Goal: Task Accomplishment & Management: Manage account settings

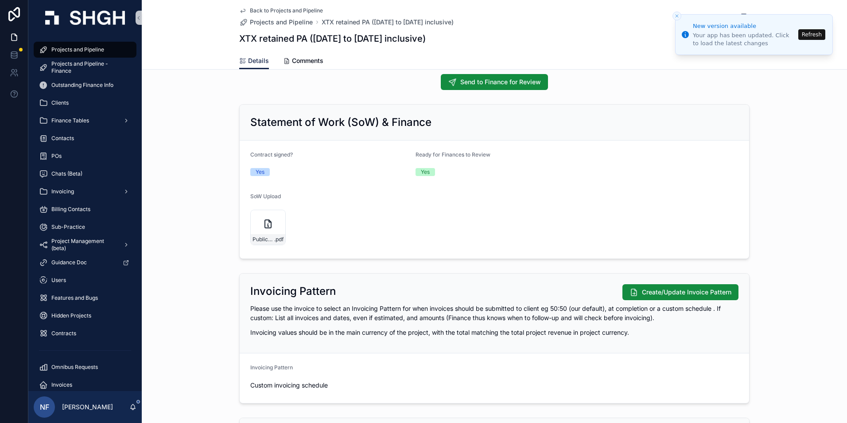
scroll to position [665, 0]
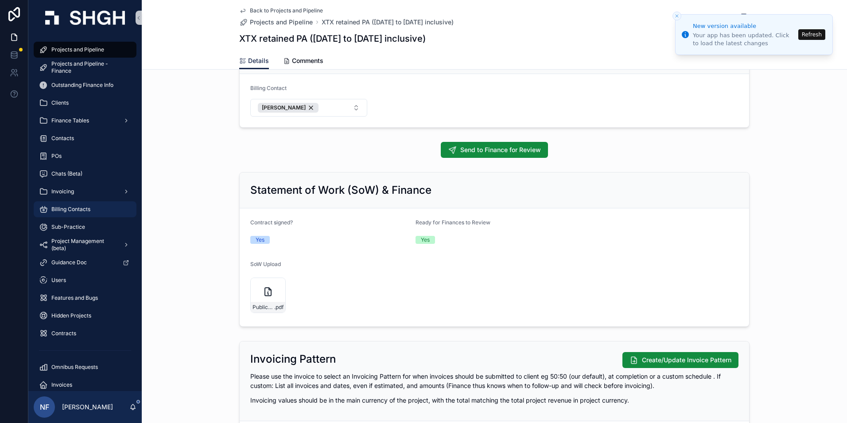
click at [65, 210] on span "Billing Contacts" at bounding box center [70, 209] width 39 height 7
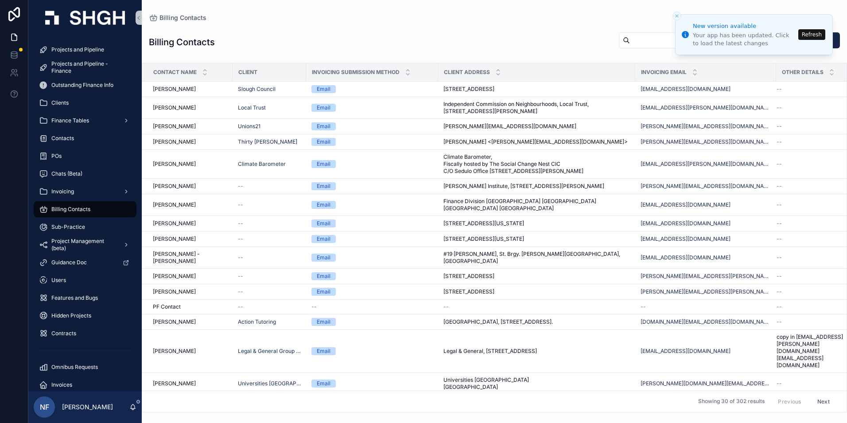
click at [633, 41] on input "scrollable content" at bounding box center [666, 40] width 73 height 12
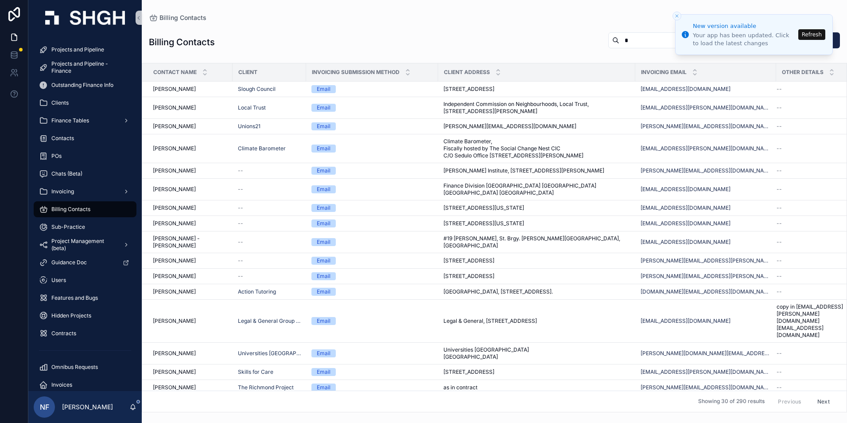
type input "******"
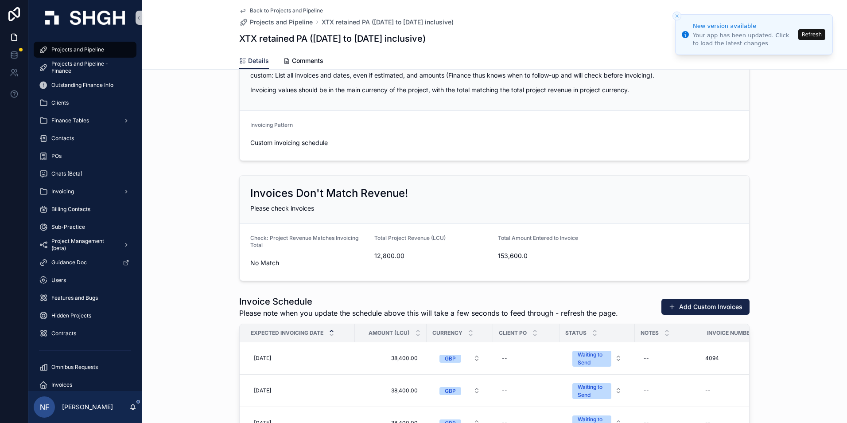
scroll to position [1241, 0]
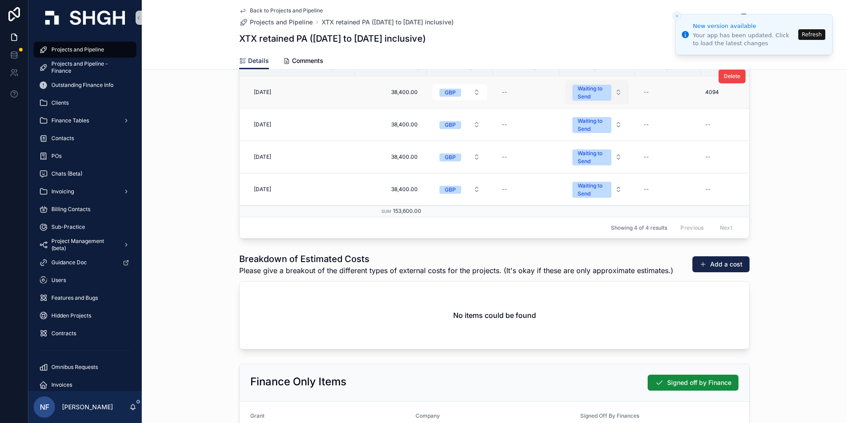
click at [574, 98] on span "Waiting to Send" at bounding box center [592, 93] width 39 height 16
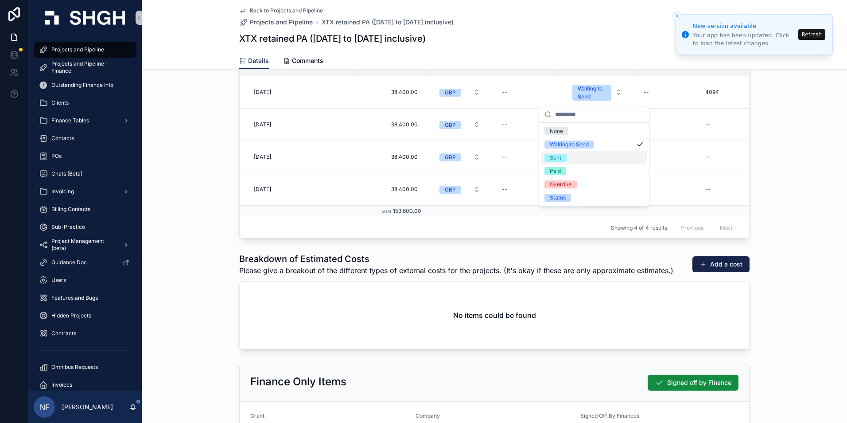
click at [561, 156] on div "Sent" at bounding box center [556, 158] width 12 height 8
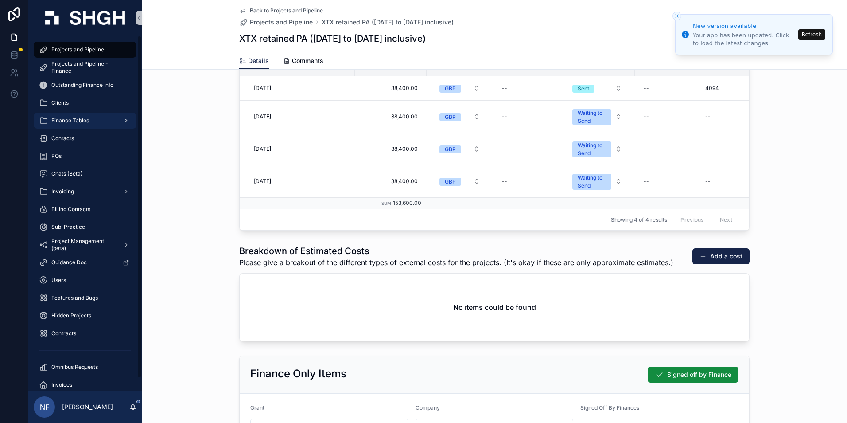
click at [66, 117] on span "Finance Tables" at bounding box center [70, 120] width 38 height 7
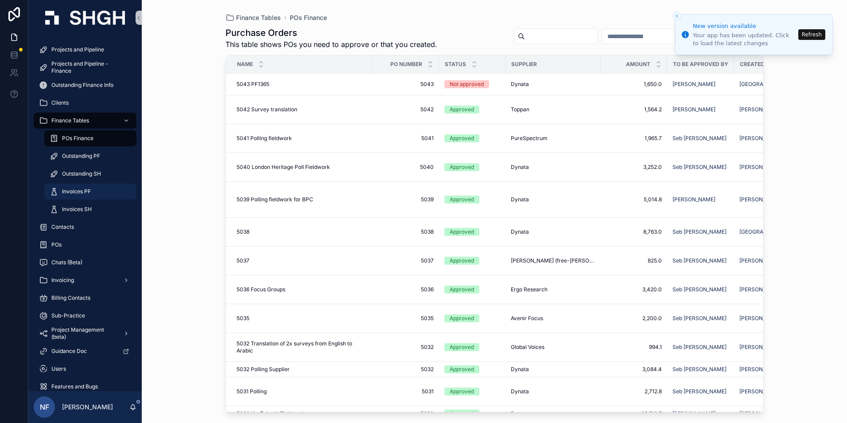
click at [67, 191] on span "Invoices PF" at bounding box center [76, 191] width 29 height 7
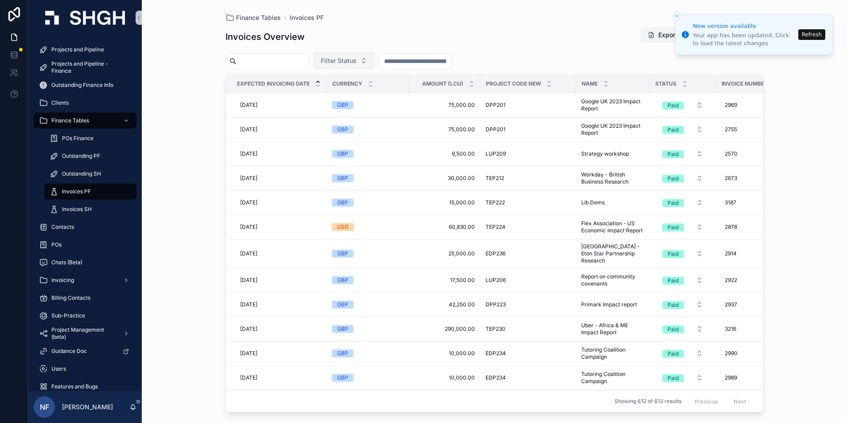
click at [357, 63] on span "Filter Status" at bounding box center [339, 60] width 36 height 9
click at [354, 100] on div "Waiting to Send" at bounding box center [366, 97] width 106 height 14
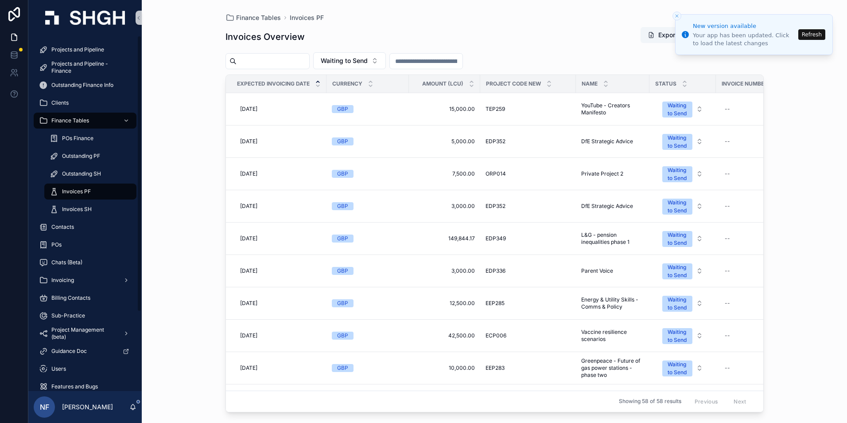
click at [65, 39] on div "Projects and Pipeline Projects and Pipeline - Finance Outstanding Finance Info …" at bounding box center [84, 263] width 113 height 457
click at [66, 47] on span "Projects and Pipeline" at bounding box center [77, 49] width 53 height 7
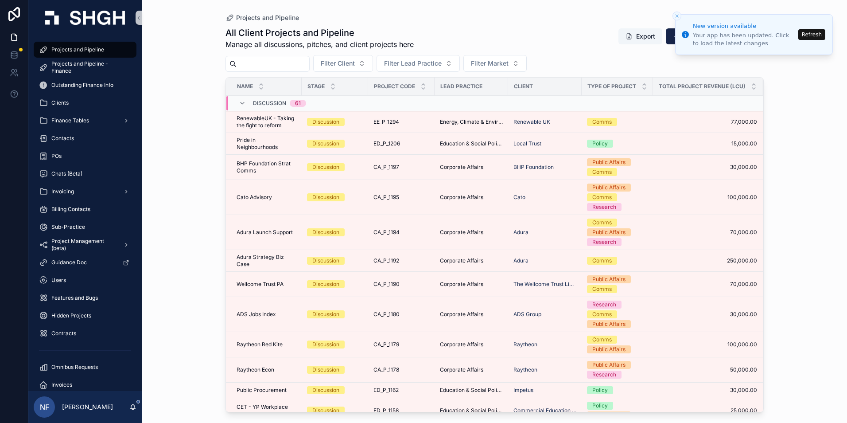
click at [255, 66] on input "scrollable content" at bounding box center [273, 64] width 73 height 12
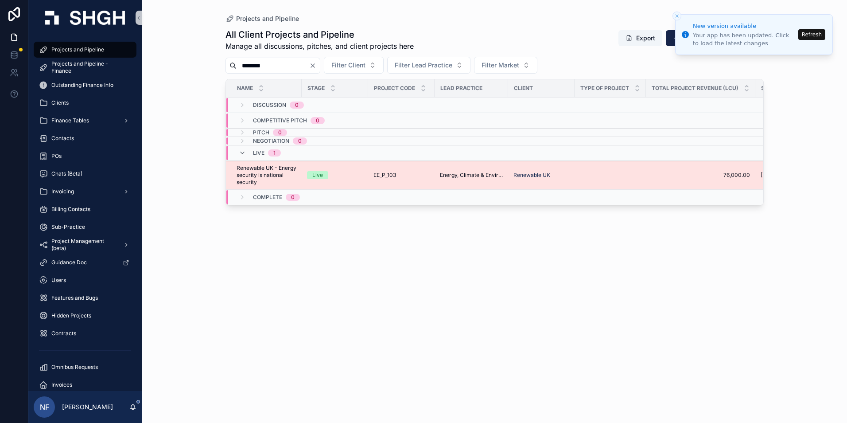
type input "********"
click at [253, 179] on span "Renewable UK - Energy security is national security" at bounding box center [267, 174] width 60 height 21
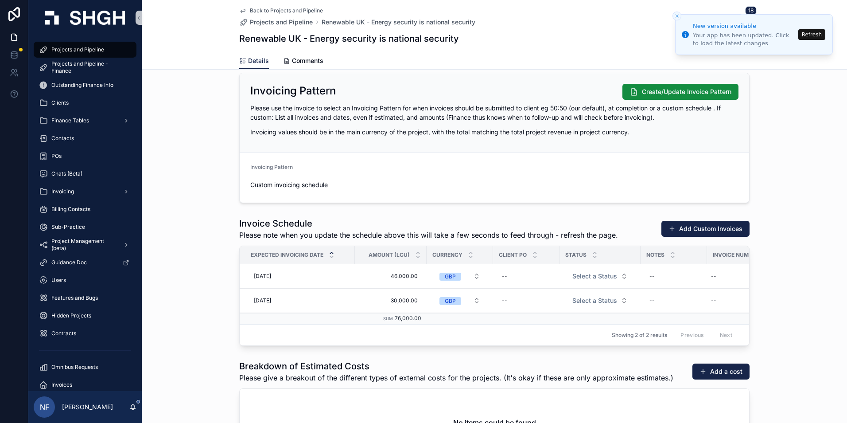
scroll to position [931, 0]
click at [577, 280] on button "Select a Status" at bounding box center [600, 276] width 70 height 16
click at [563, 309] on div "Waiting to Send" at bounding box center [571, 311] width 39 height 8
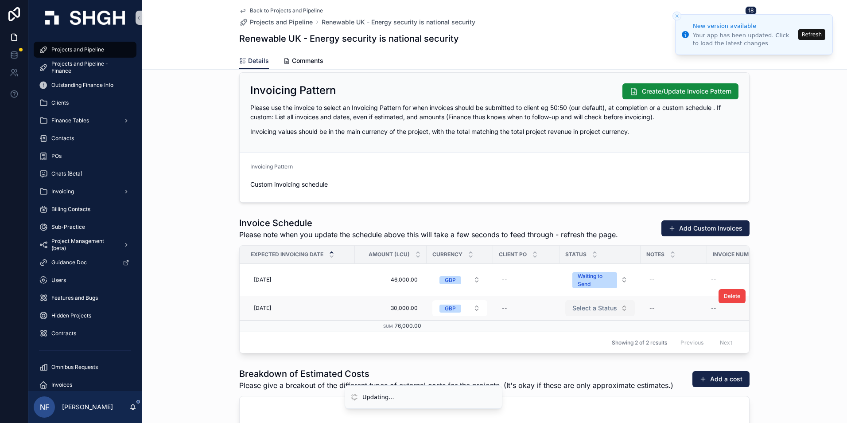
click at [575, 311] on span "Select a Status" at bounding box center [595, 308] width 45 height 9
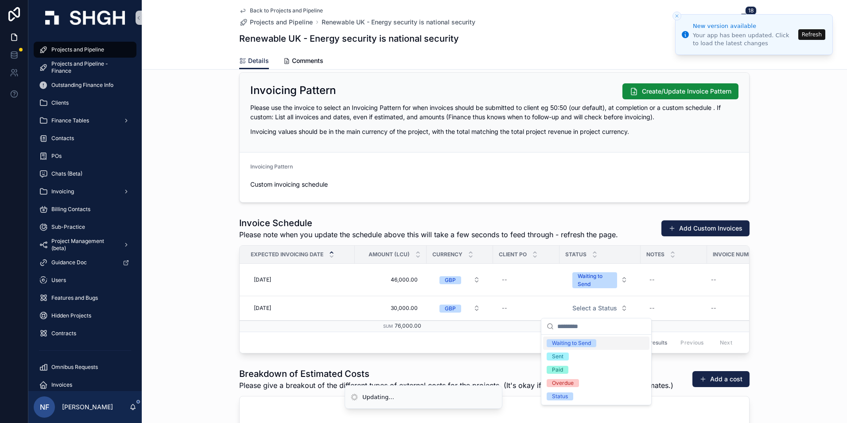
click at [573, 343] on div "Waiting to Send" at bounding box center [571, 343] width 39 height 8
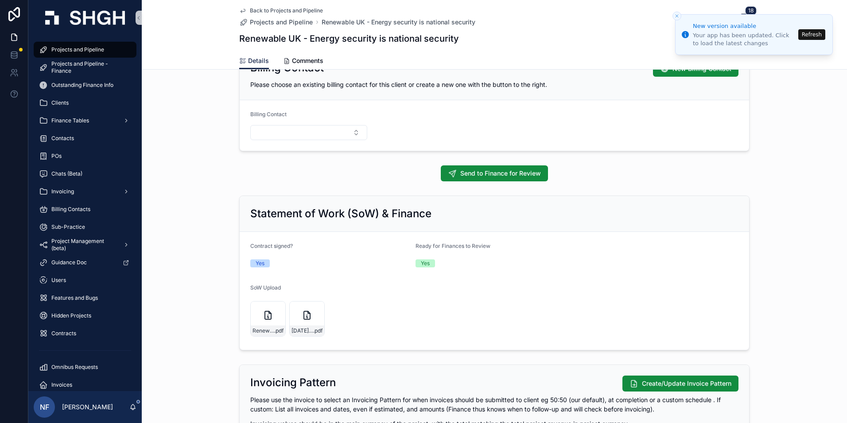
scroll to position [665, 0]
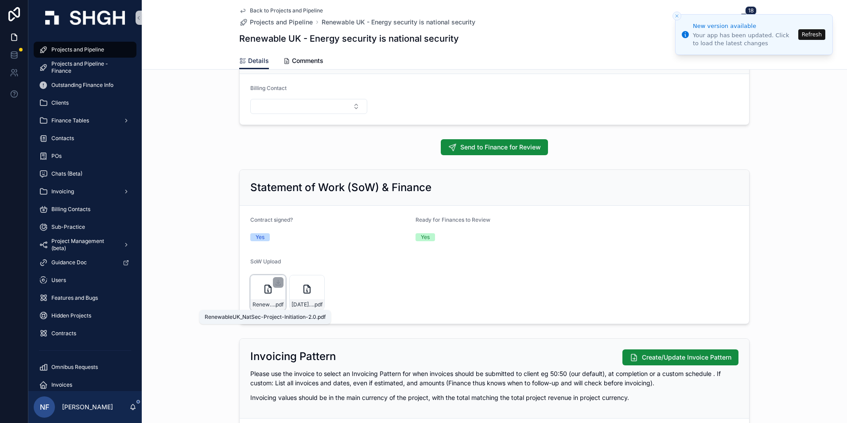
click at [258, 306] on span "RenewableUK_NatSec-Project-Initiation-2.0" at bounding box center [264, 304] width 22 height 7
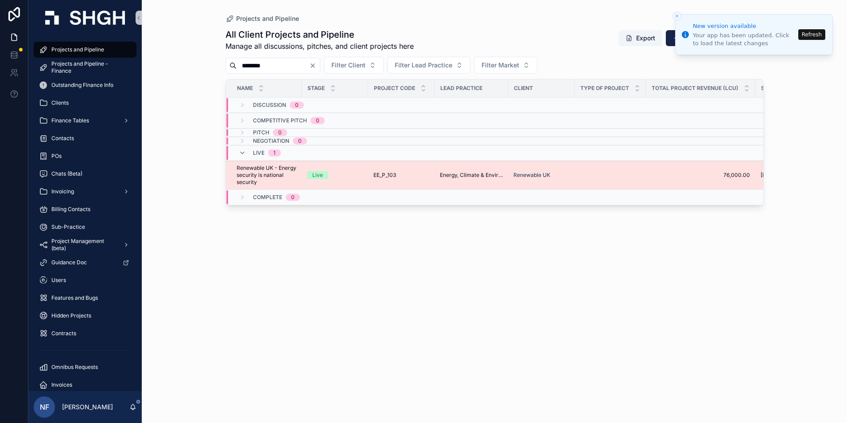
click at [255, 177] on span "Renewable UK - Energy security is national security" at bounding box center [267, 174] width 60 height 21
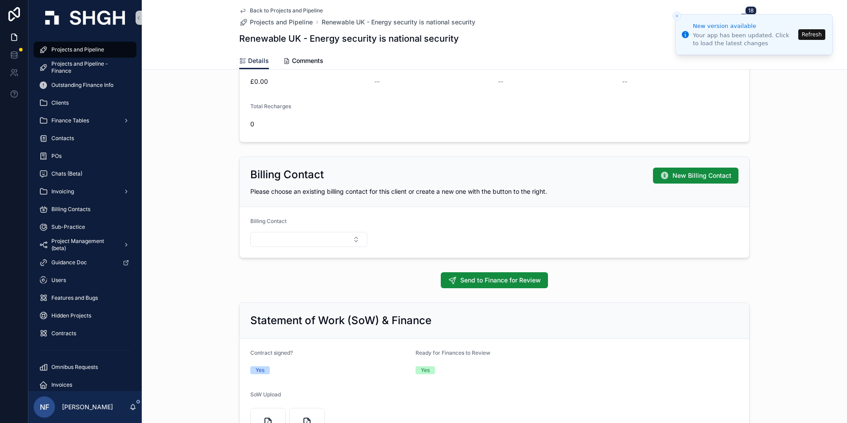
scroll to position [709, 0]
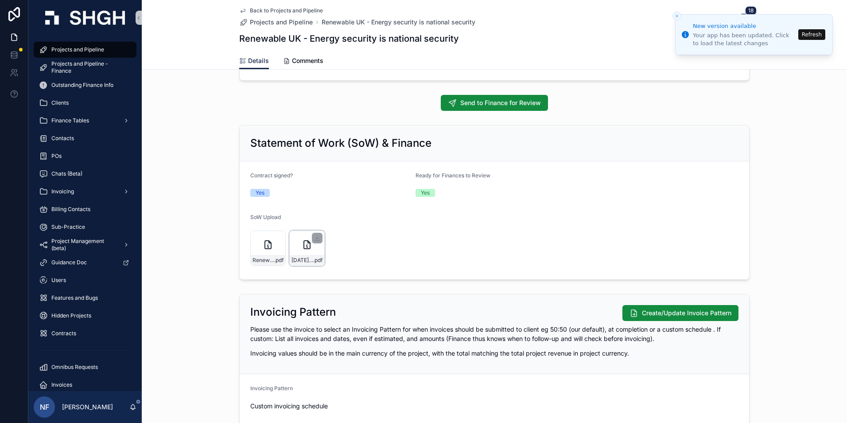
click at [292, 247] on div "[DATE]-Public-First-X-Renewable-UK---Service-Agreement.docx .pdf" at bounding box center [306, 247] width 35 height 35
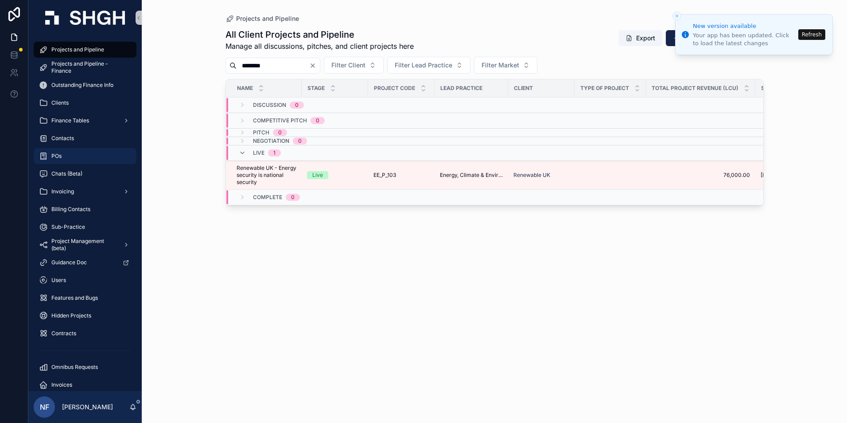
click at [260, 170] on span "Renewable UK - Energy security is national security" at bounding box center [267, 174] width 60 height 21
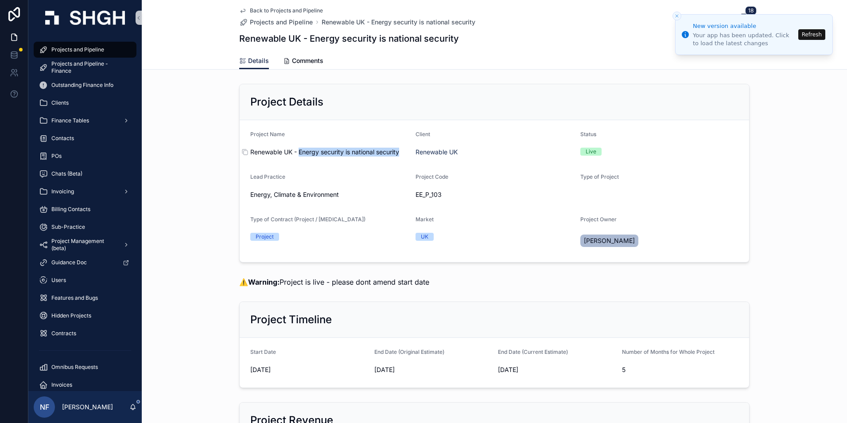
drag, startPoint x: 297, startPoint y: 152, endPoint x: 398, endPoint y: 153, distance: 101.5
click at [398, 153] on span "Renewable UK - Energy security is national security" at bounding box center [329, 152] width 158 height 9
drag, startPoint x: 398, startPoint y: 153, endPoint x: 393, endPoint y: 155, distance: 5.2
copy span "Energy security is national security"
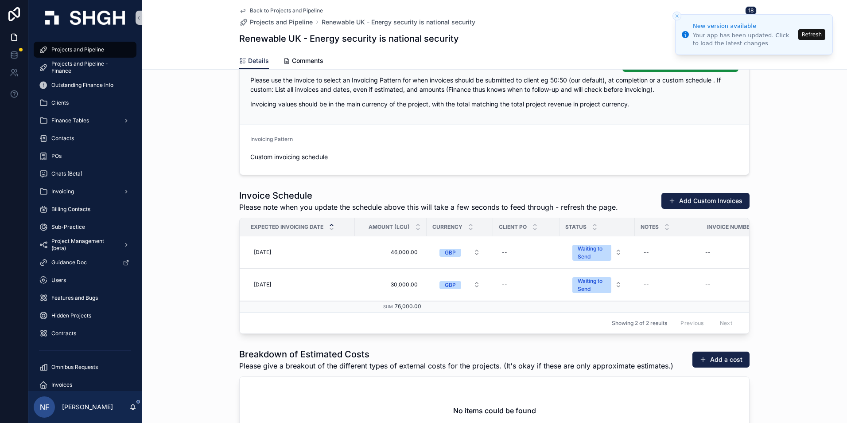
scroll to position [975, 0]
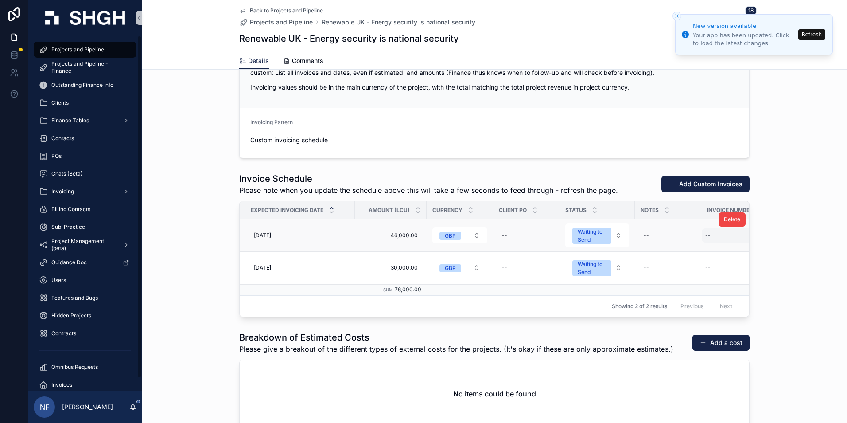
click at [707, 234] on div "--" at bounding box center [707, 235] width 5 height 7
click at [712, 249] on input "scrollable content" at bounding box center [746, 248] width 84 height 12
type input "****"
click at [810, 242] on button "scrollable content" at bounding box center [811, 247] width 11 height 11
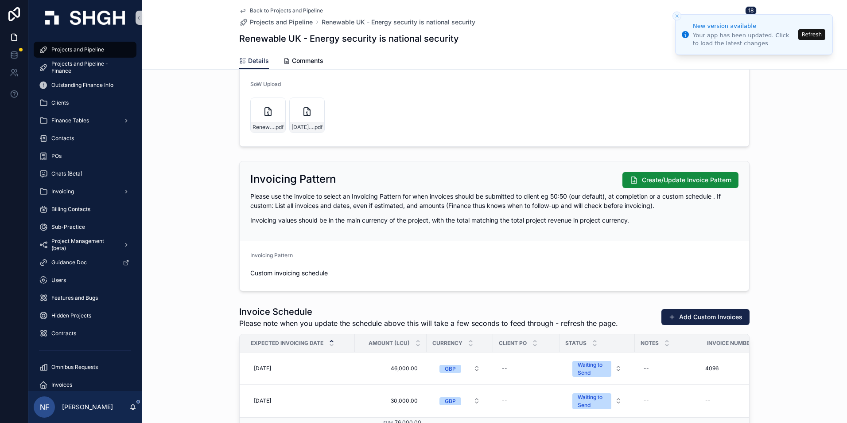
scroll to position [1019, 0]
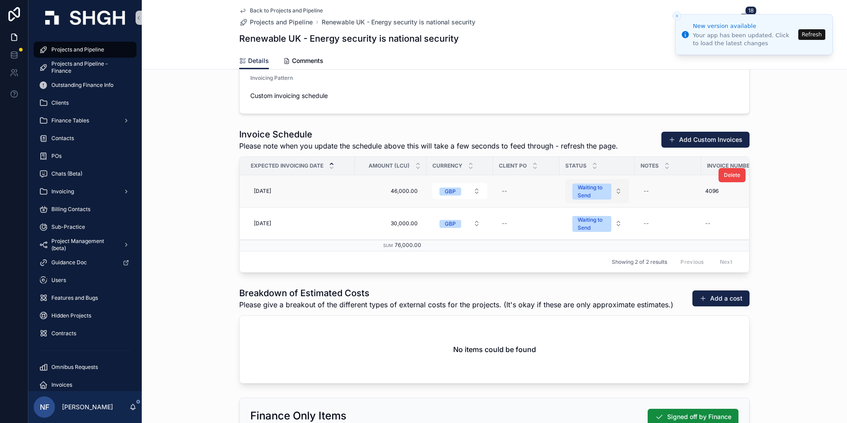
click at [586, 190] on div "Waiting to Send" at bounding box center [592, 191] width 28 height 16
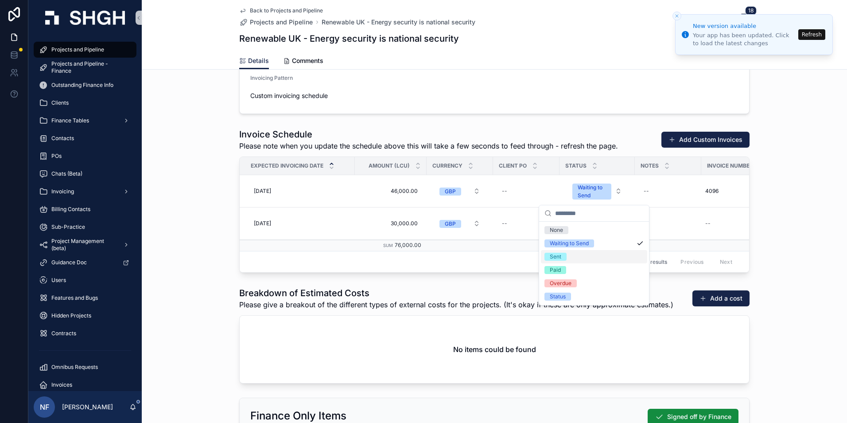
click at [564, 258] on span "Sent" at bounding box center [556, 257] width 22 height 8
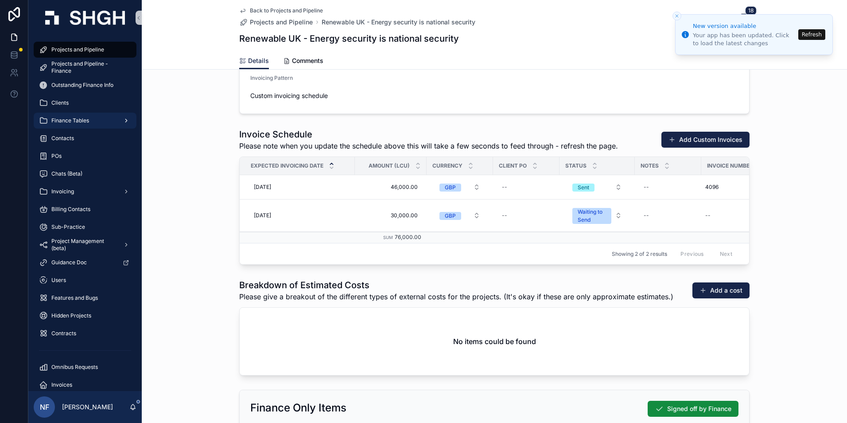
click at [72, 115] on div "Finance Tables" at bounding box center [85, 120] width 92 height 14
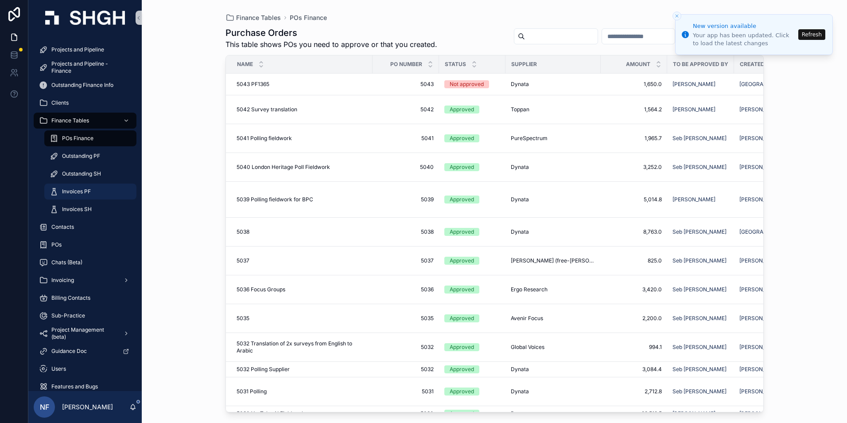
click at [73, 191] on span "Invoices PF" at bounding box center [76, 191] width 29 height 7
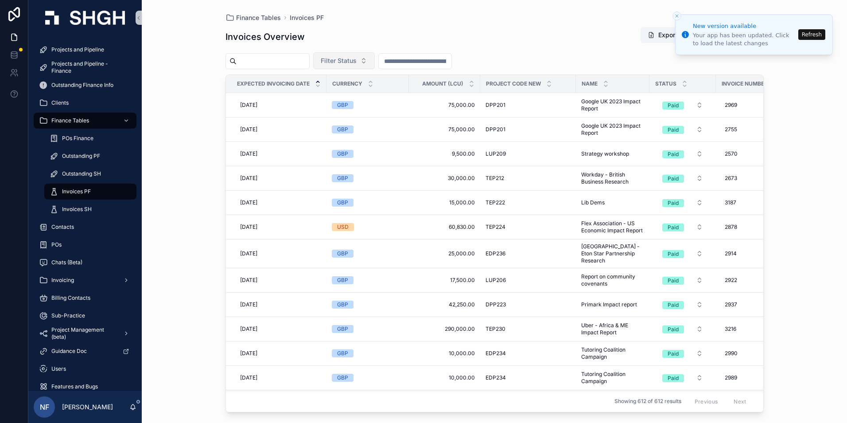
click at [354, 62] on span "Filter Status" at bounding box center [339, 60] width 36 height 9
click at [350, 101] on div "Waiting to Send" at bounding box center [366, 97] width 106 height 14
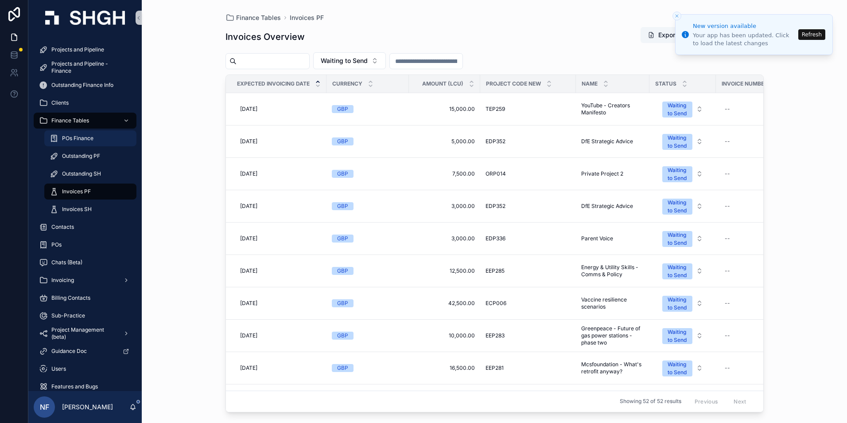
click at [81, 140] on span "POs Finance" at bounding box center [77, 138] width 31 height 7
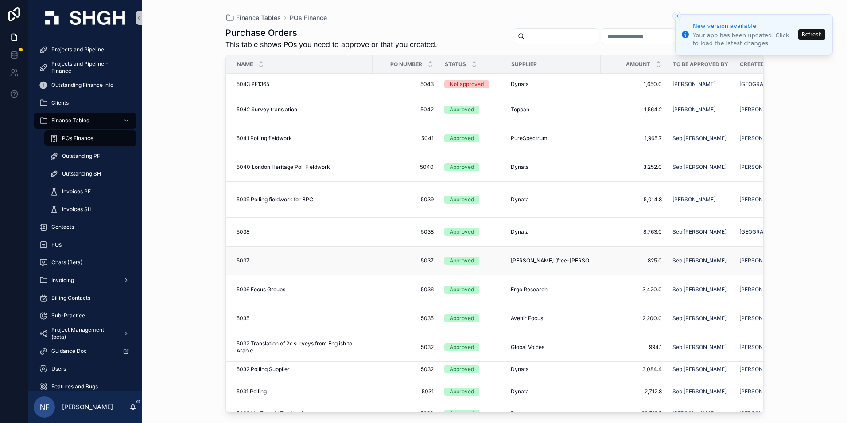
click at [457, 259] on div "Approved" at bounding box center [462, 261] width 24 height 8
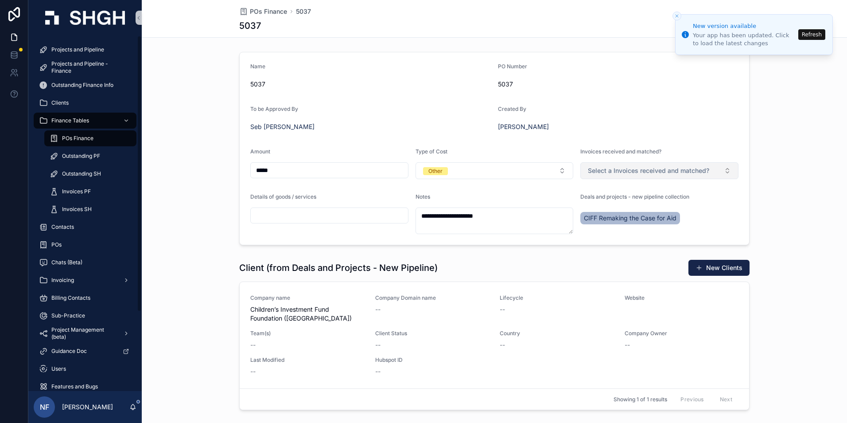
click at [610, 171] on span "Select a Invoices received and matched?" at bounding box center [648, 170] width 121 height 9
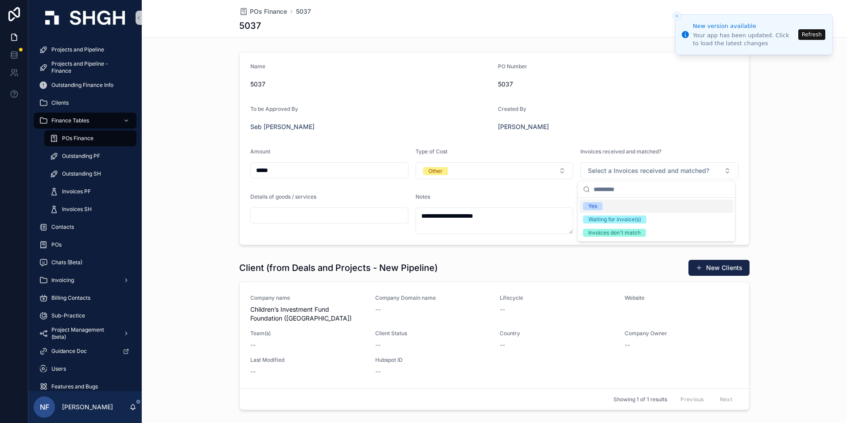
click at [600, 208] on span "Yes" at bounding box center [592, 206] width 19 height 8
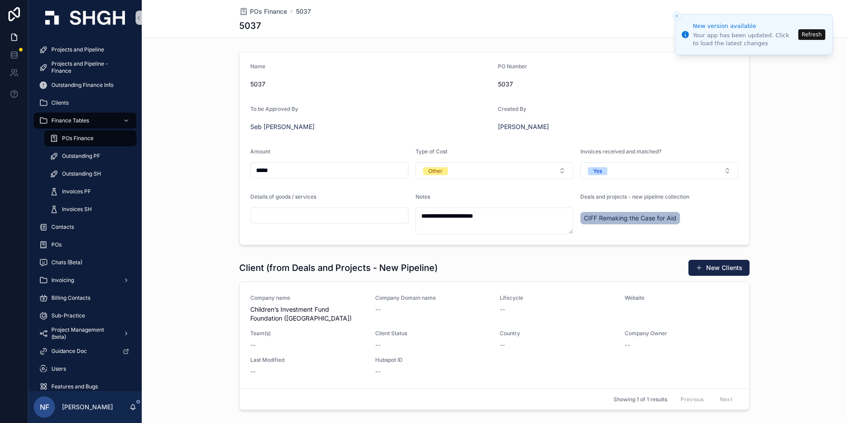
click at [69, 134] on div "POs Finance" at bounding box center [91, 138] width 82 height 14
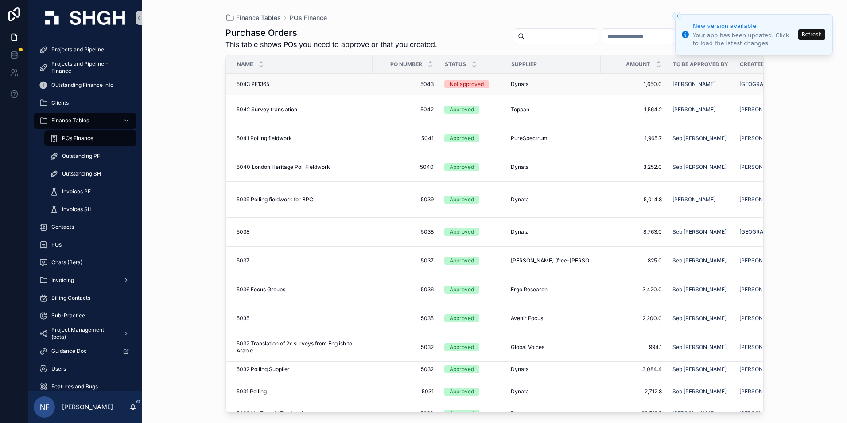
click at [460, 86] on div "Not approved" at bounding box center [467, 84] width 34 height 8
click at [457, 110] on div "Approved" at bounding box center [462, 109] width 24 height 8
click at [455, 366] on div "Approved" at bounding box center [462, 369] width 24 height 8
